Goal: Transaction & Acquisition: Obtain resource

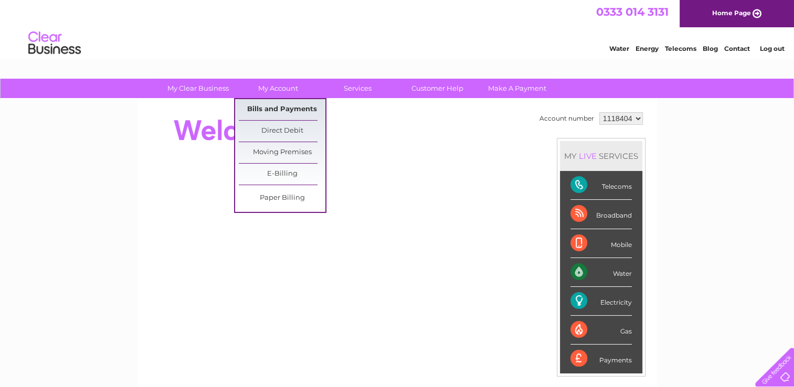
click at [282, 107] on link "Bills and Payments" at bounding box center [282, 109] width 87 height 21
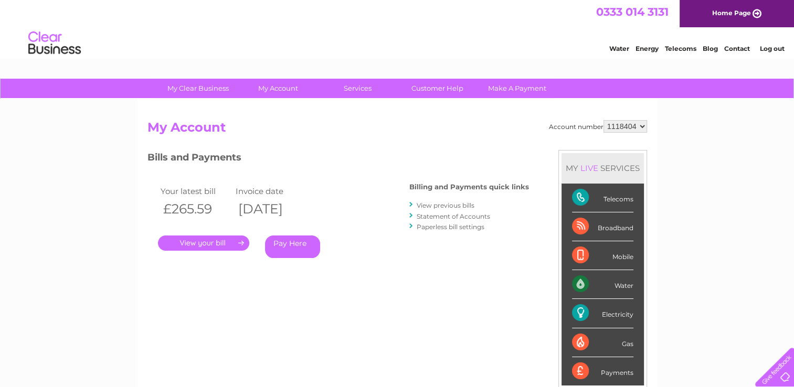
click at [442, 208] on link "View previous bills" at bounding box center [446, 205] width 58 height 8
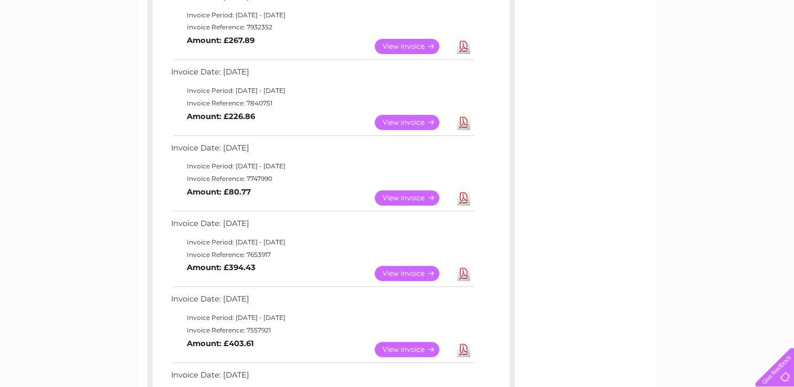
scroll to position [286, 0]
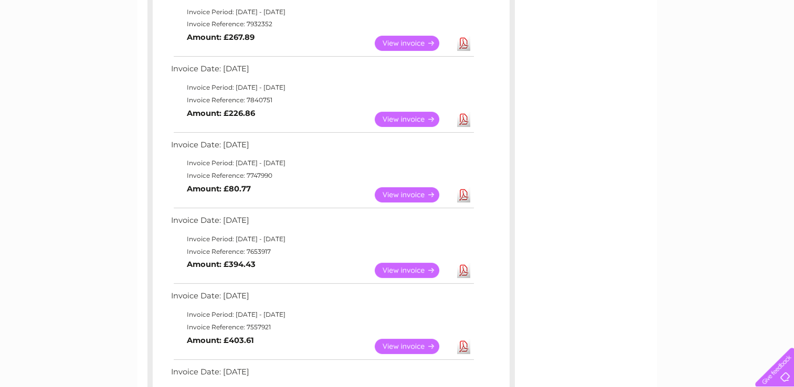
click at [392, 195] on link "View" at bounding box center [413, 194] width 77 height 15
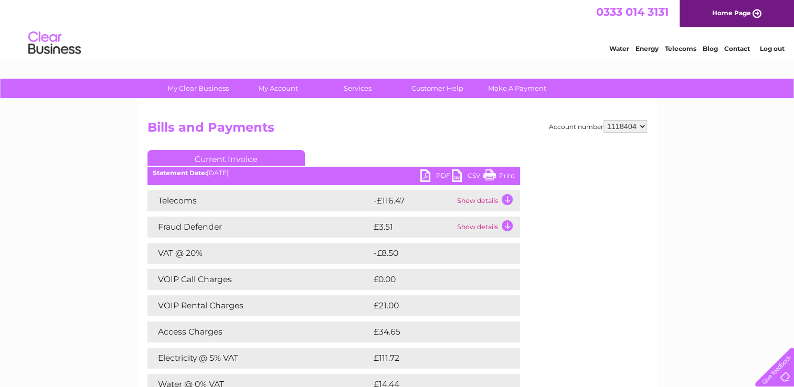
click at [434, 179] on link "PDF" at bounding box center [435, 176] width 31 height 15
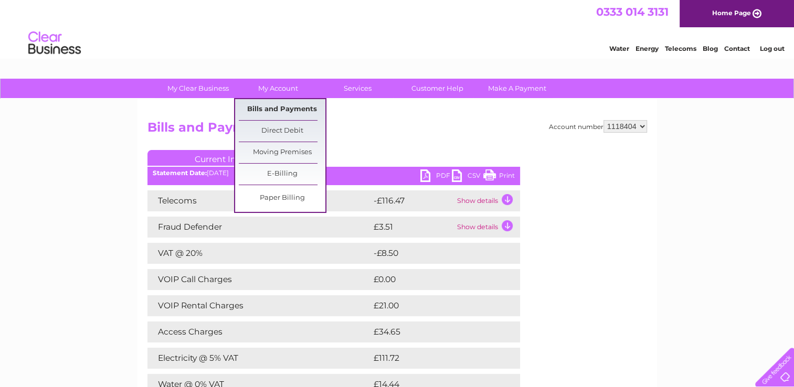
click at [288, 112] on link "Bills and Payments" at bounding box center [282, 109] width 87 height 21
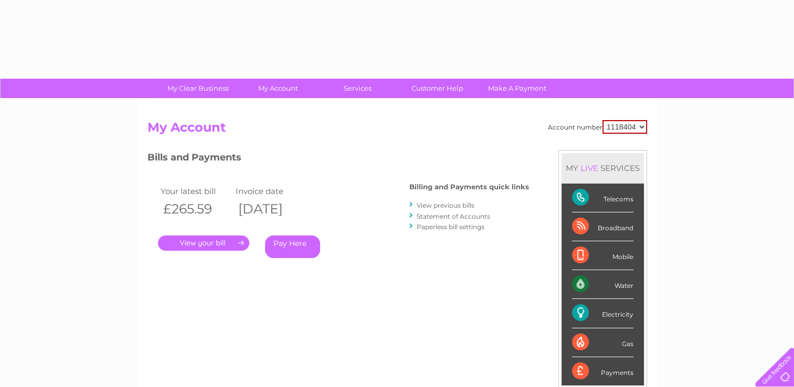
click at [288, 112] on div "Account number 1118404 My Account MY LIVE SERVICES Telecoms Broadband Mobile Wa…" at bounding box center [396, 272] width 519 height 347
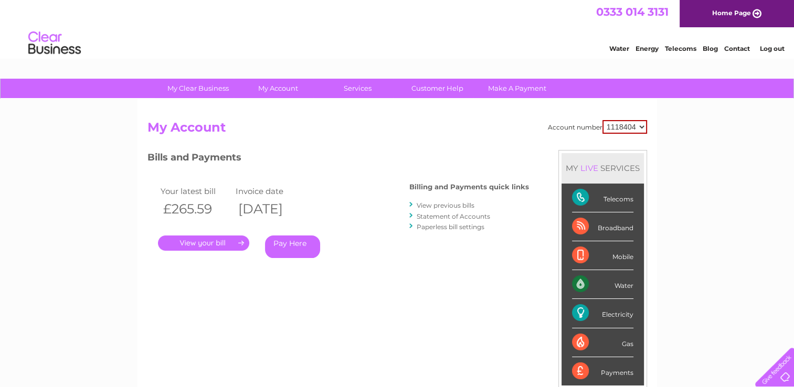
click at [433, 205] on link "View previous bills" at bounding box center [446, 205] width 58 height 8
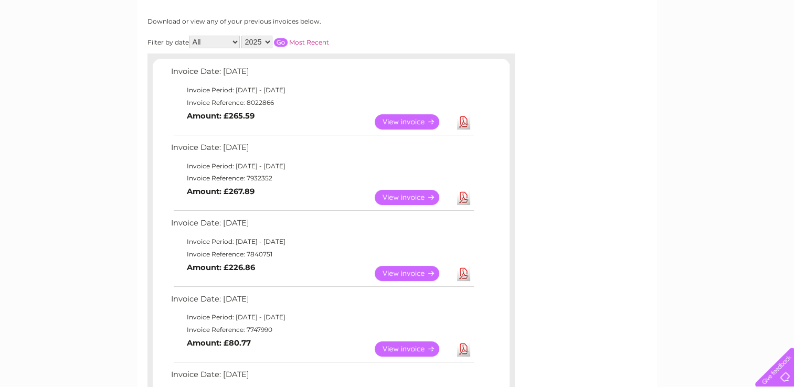
scroll to position [153, 0]
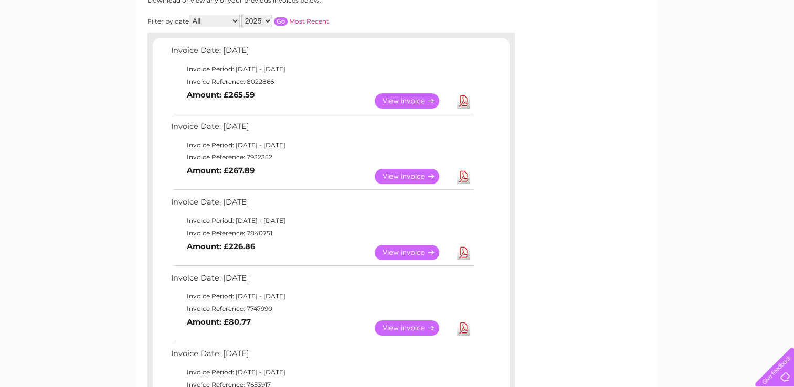
click at [409, 252] on link "View" at bounding box center [413, 252] width 77 height 15
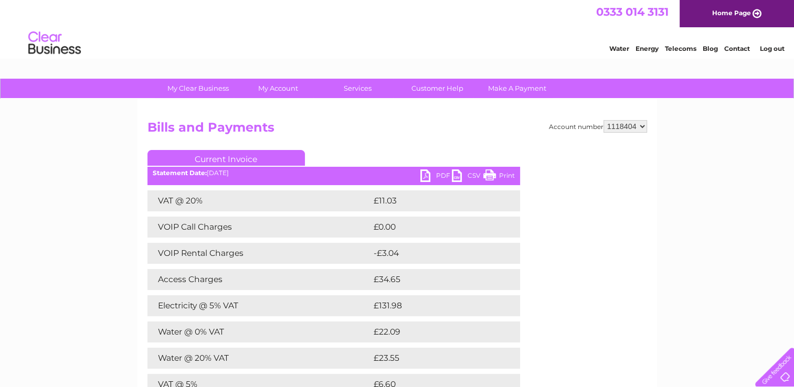
click at [426, 176] on link "PDF" at bounding box center [435, 176] width 31 height 15
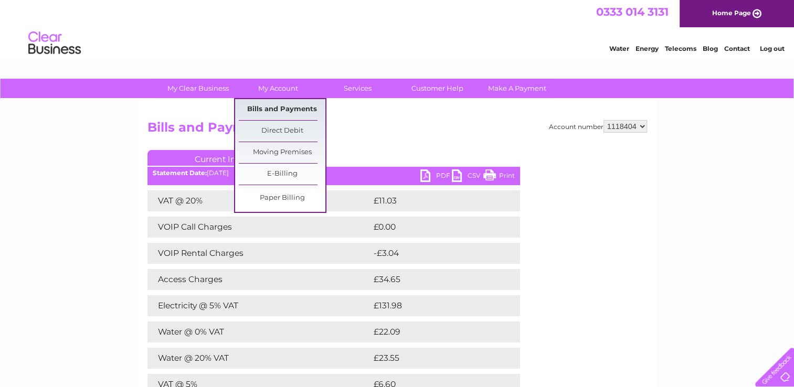
click at [290, 110] on link "Bills and Payments" at bounding box center [282, 109] width 87 height 21
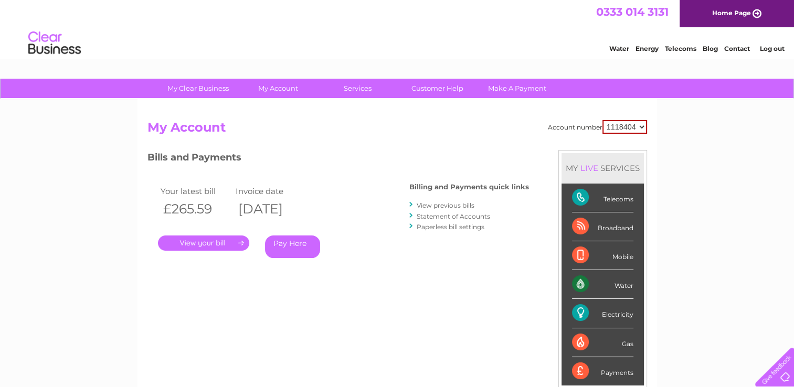
click at [451, 203] on link "View previous bills" at bounding box center [446, 205] width 58 height 8
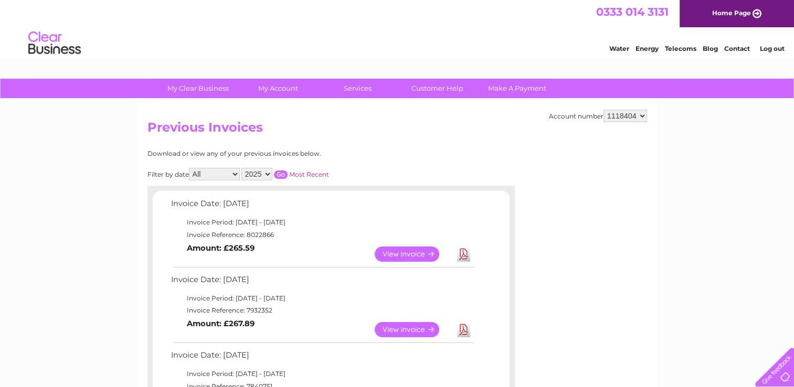
click at [415, 332] on link "View" at bounding box center [413, 329] width 77 height 15
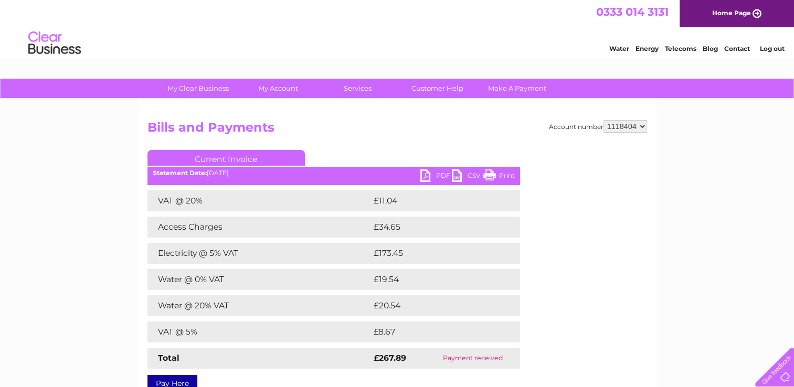
click at [434, 174] on link "PDF" at bounding box center [435, 176] width 31 height 15
